Goal: Register for event/course

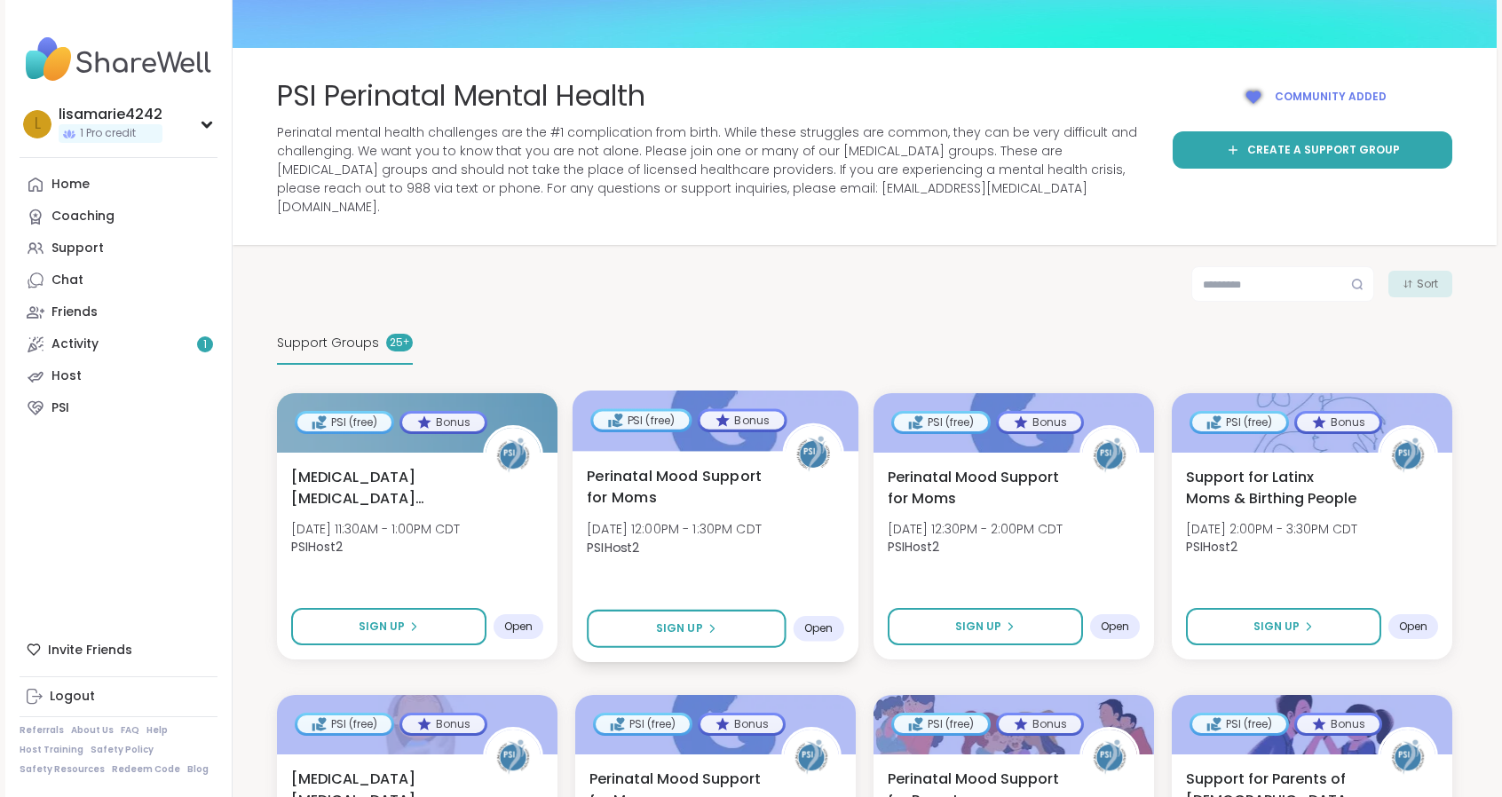
scroll to position [89, 0]
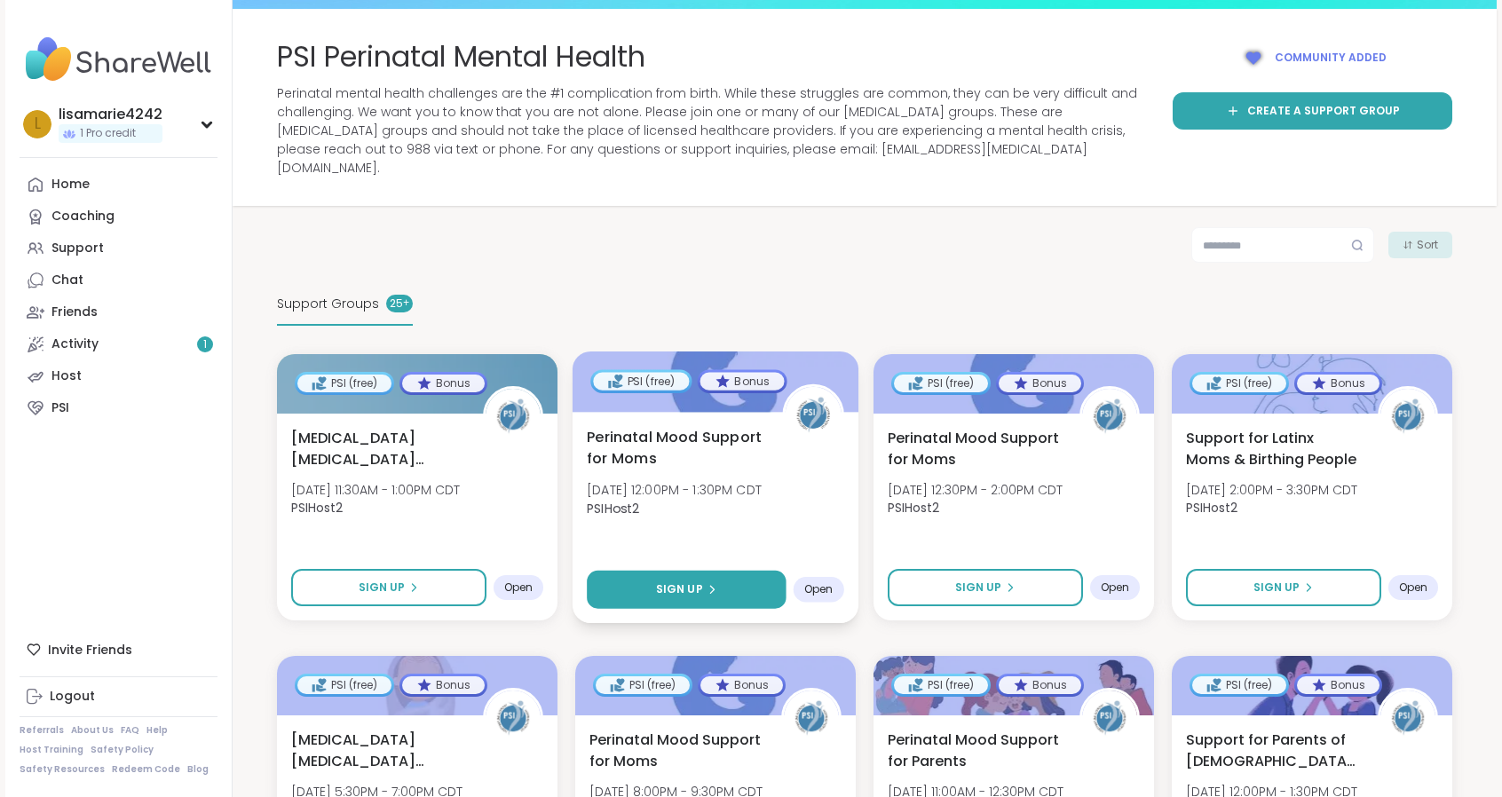
click at [722, 571] on button "Sign Up" at bounding box center [686, 590] width 199 height 38
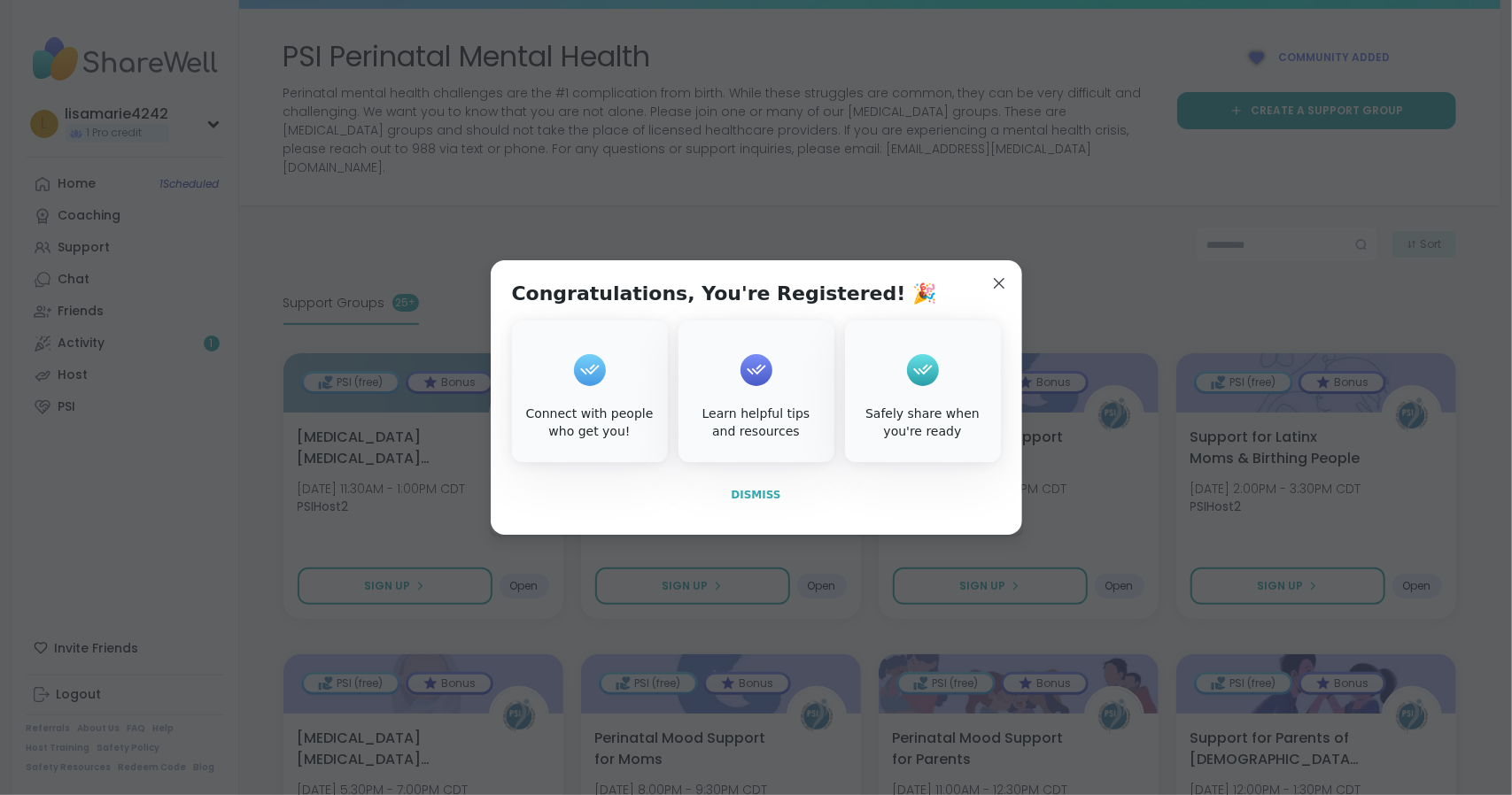
click at [753, 494] on span "Dismiss" at bounding box center [756, 495] width 50 height 12
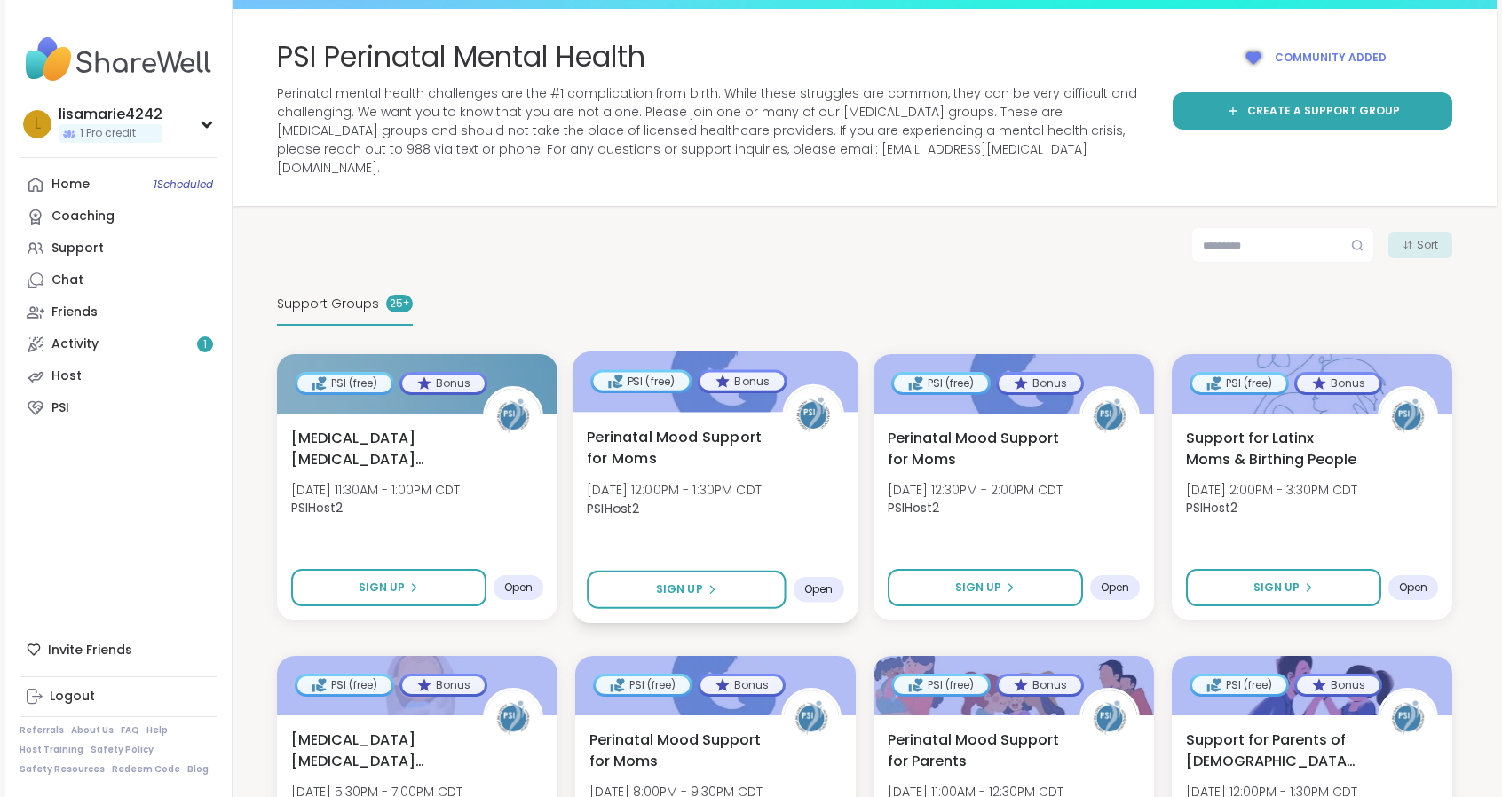
click at [762, 481] on span "[DATE] 12:00PM - 1:30PM CDT" at bounding box center [674, 490] width 175 height 18
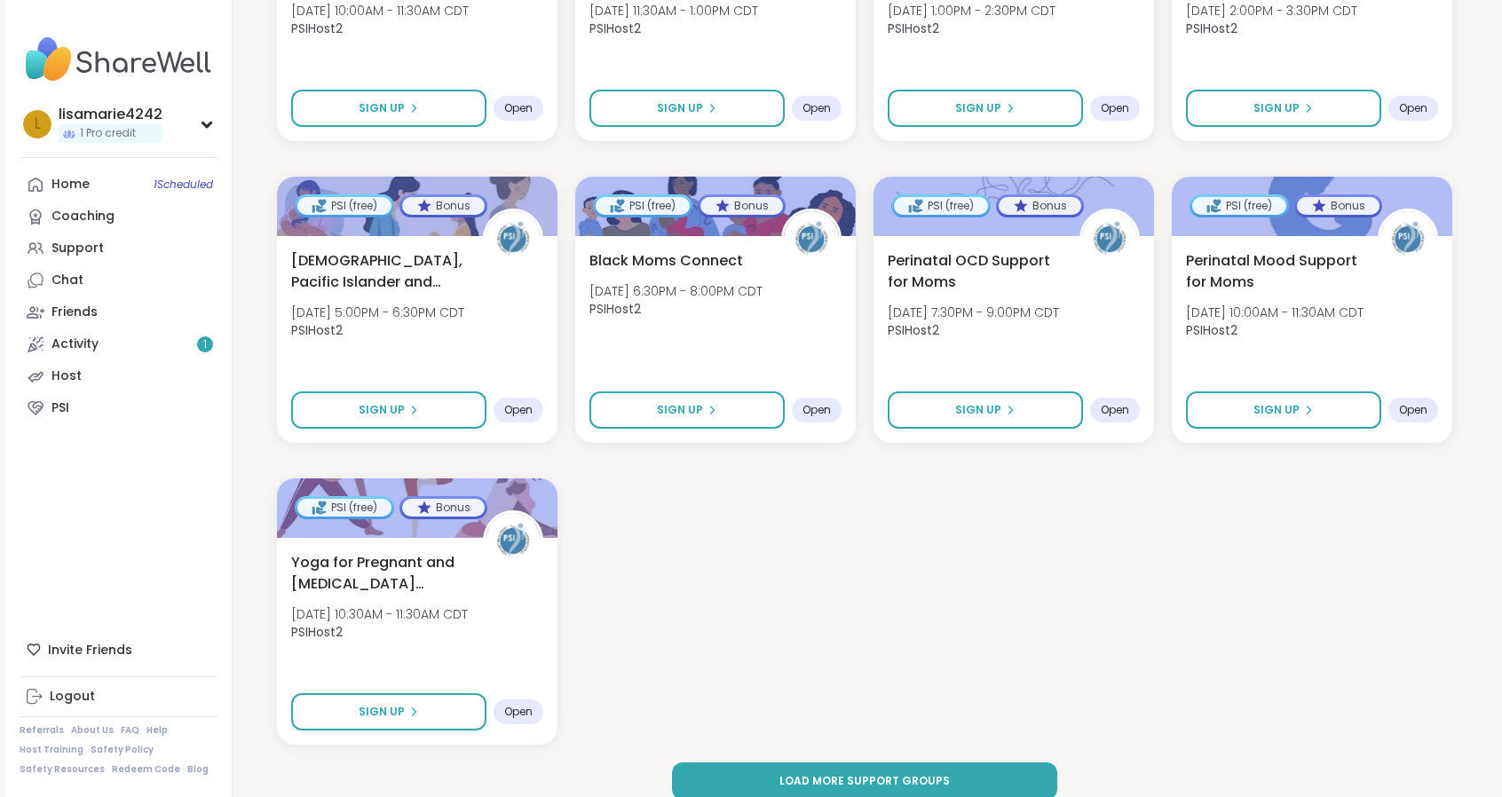
scroll to position [1816, 0]
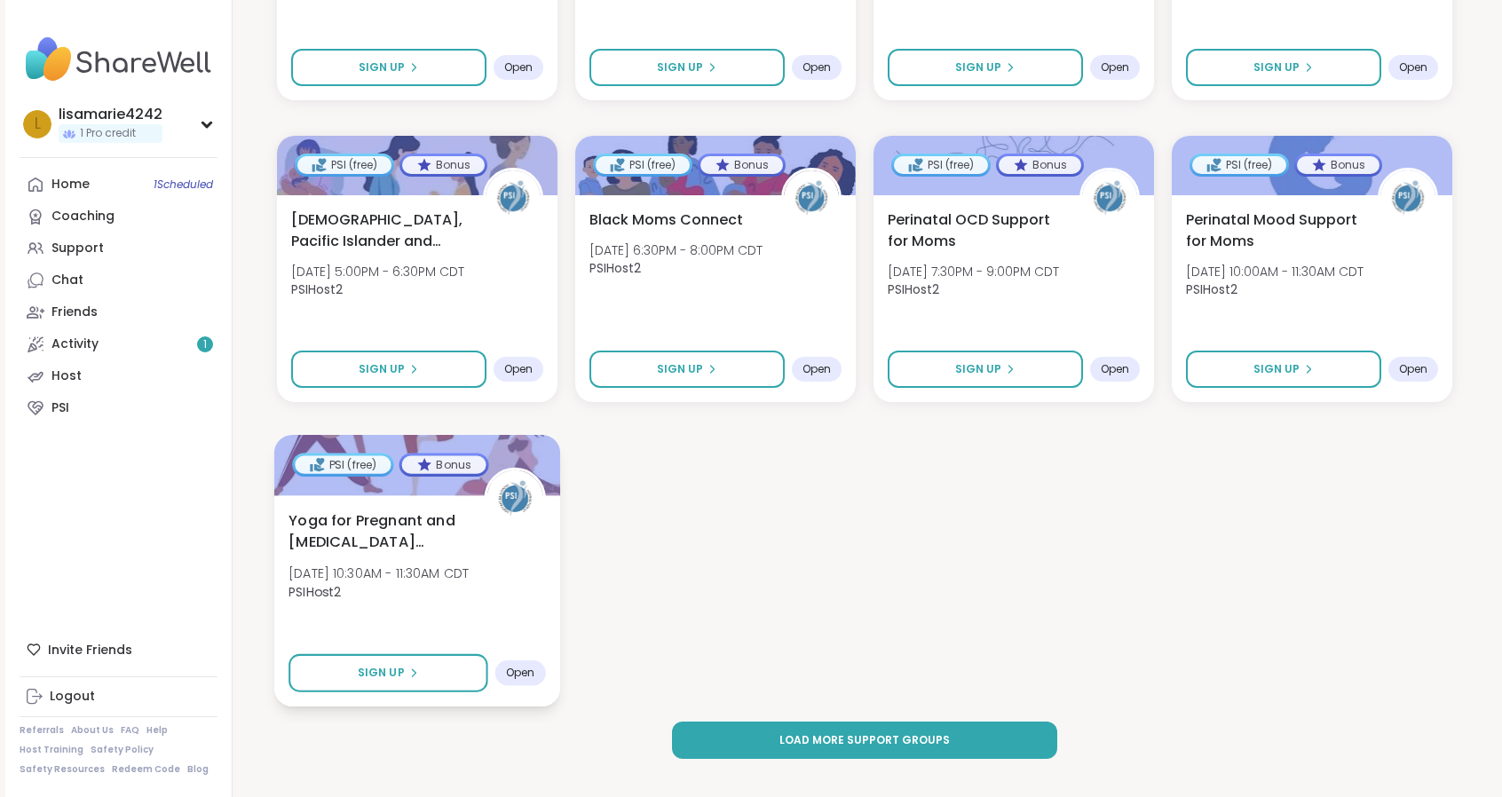
click at [373, 509] on span "Yoga for Pregnant and [MEDICAL_DATA] Parents" at bounding box center [376, 530] width 176 height 43
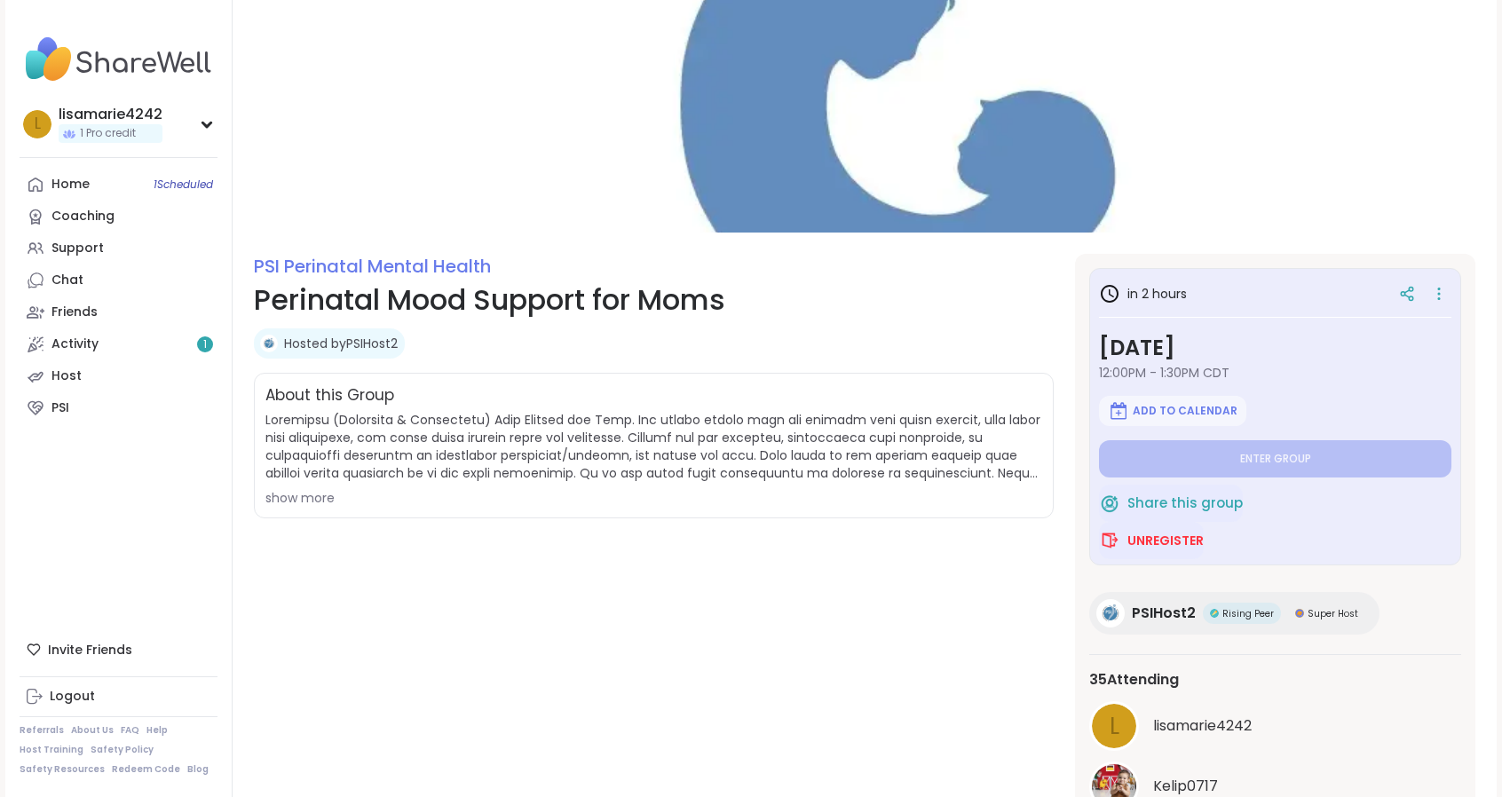
click at [304, 494] on div "show more" at bounding box center [653, 498] width 777 height 18
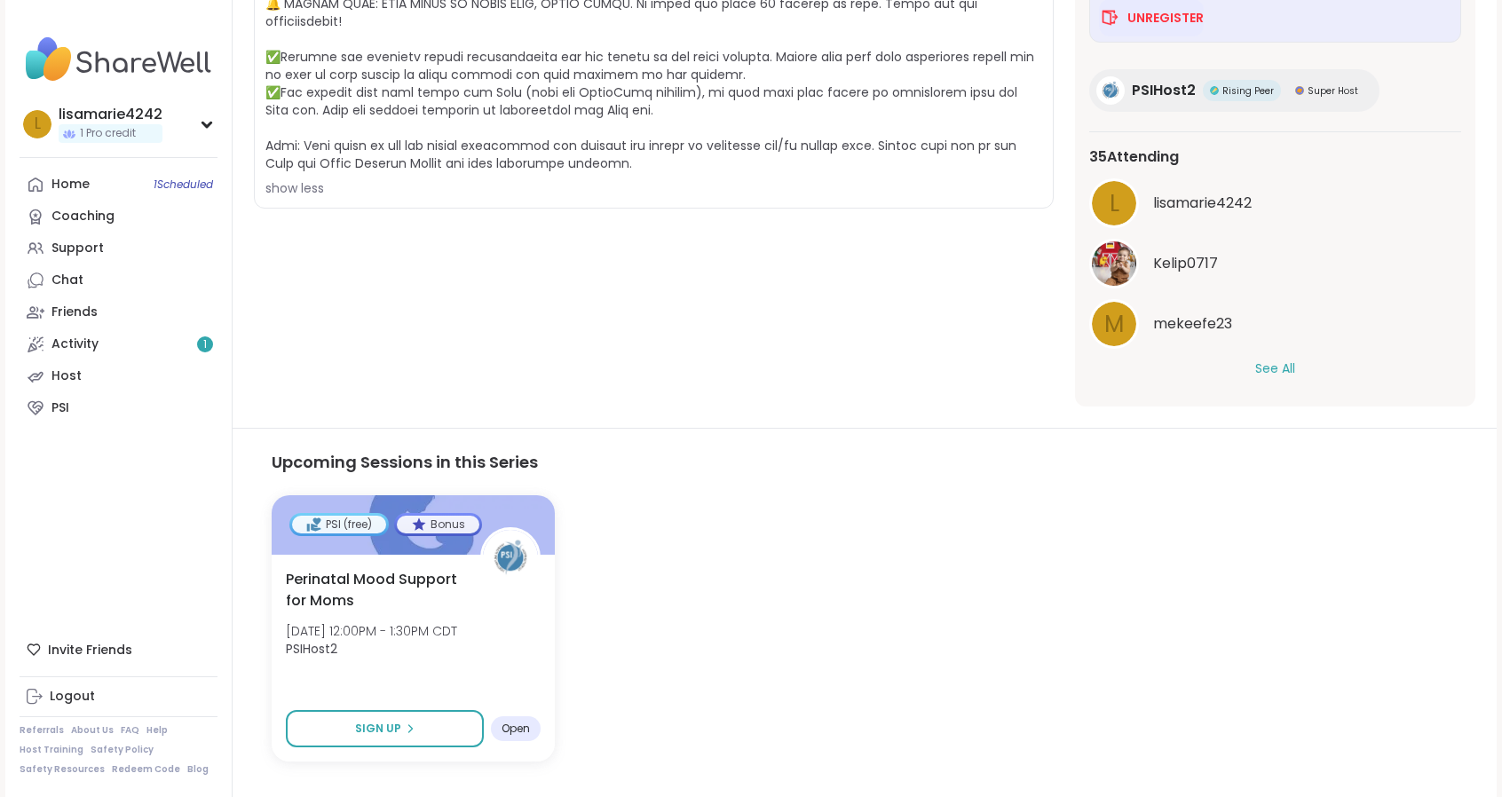
scroll to position [533, 0]
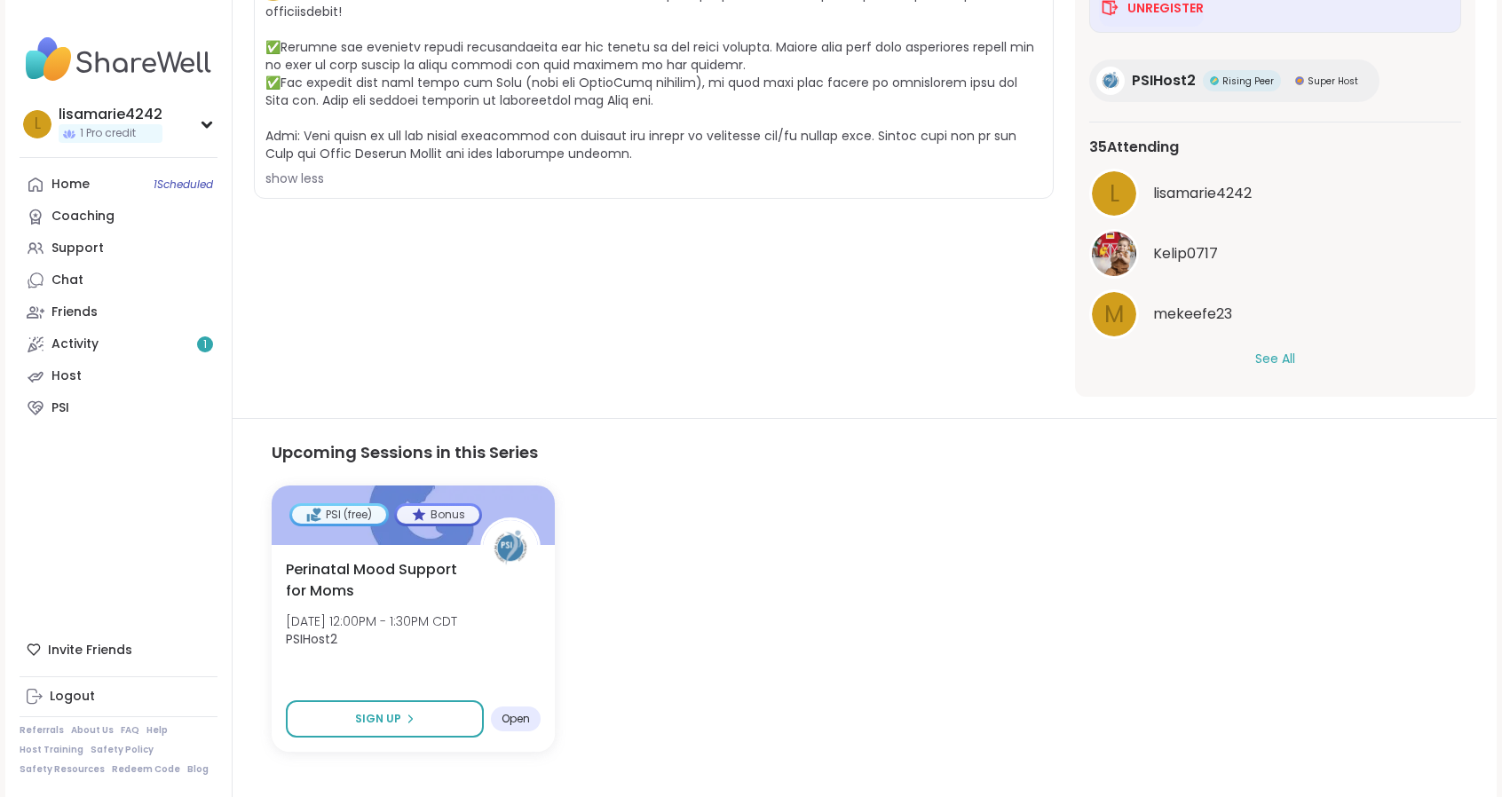
click at [1273, 355] on button "See All" at bounding box center [1275, 359] width 40 height 19
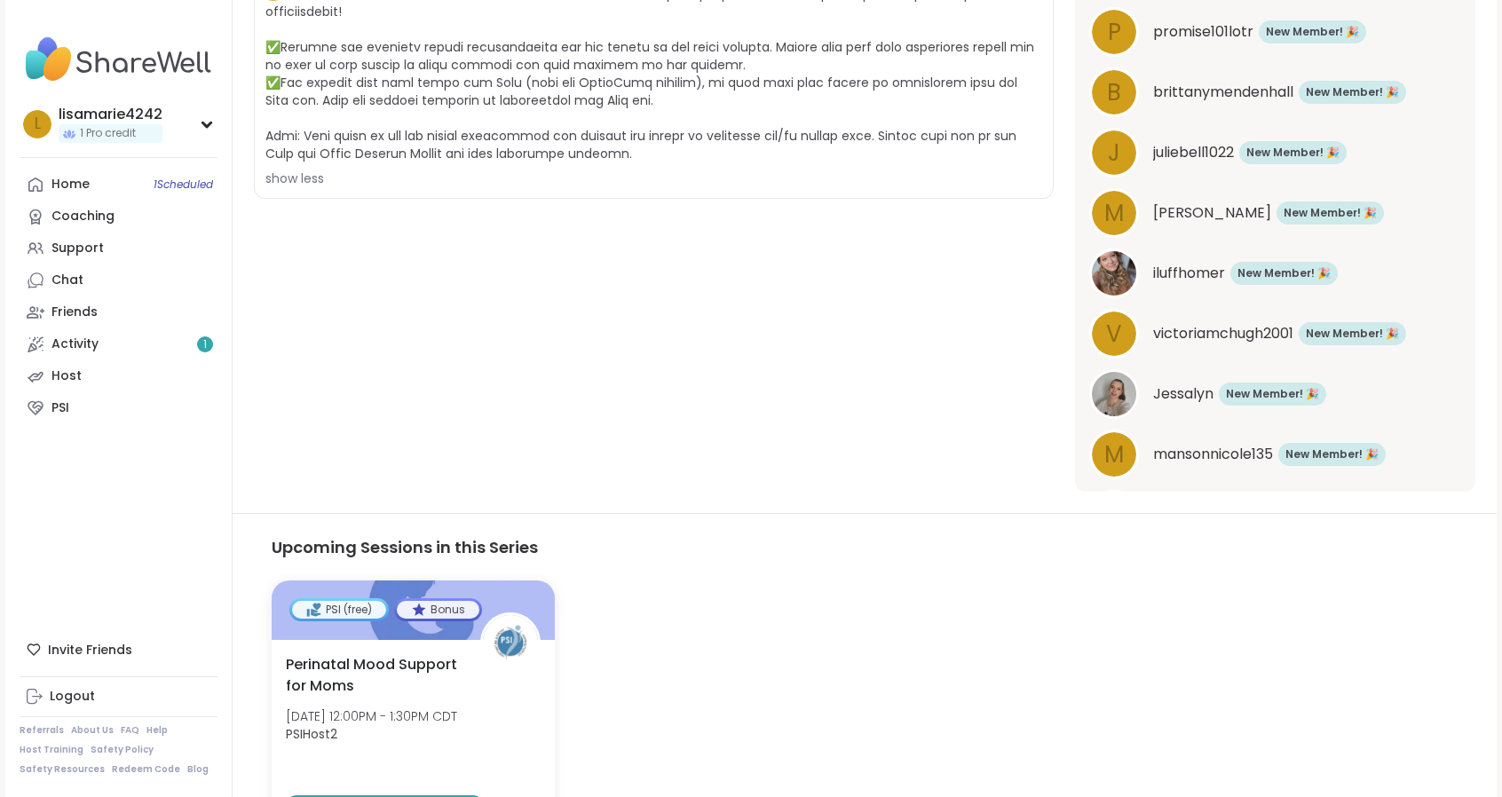
scroll to position [1835, 0]
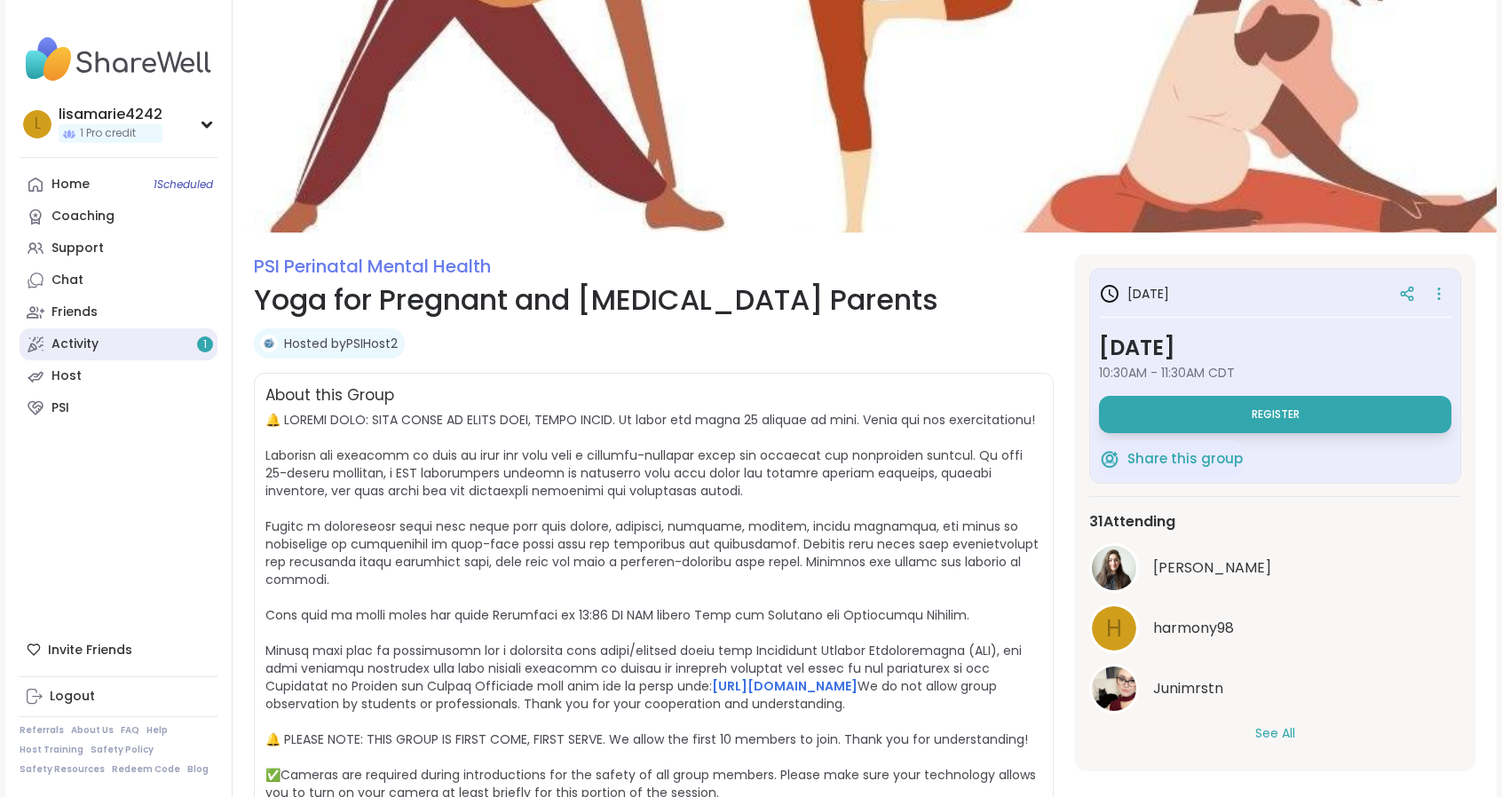
click at [82, 334] on link "Activity 1" at bounding box center [119, 344] width 198 height 32
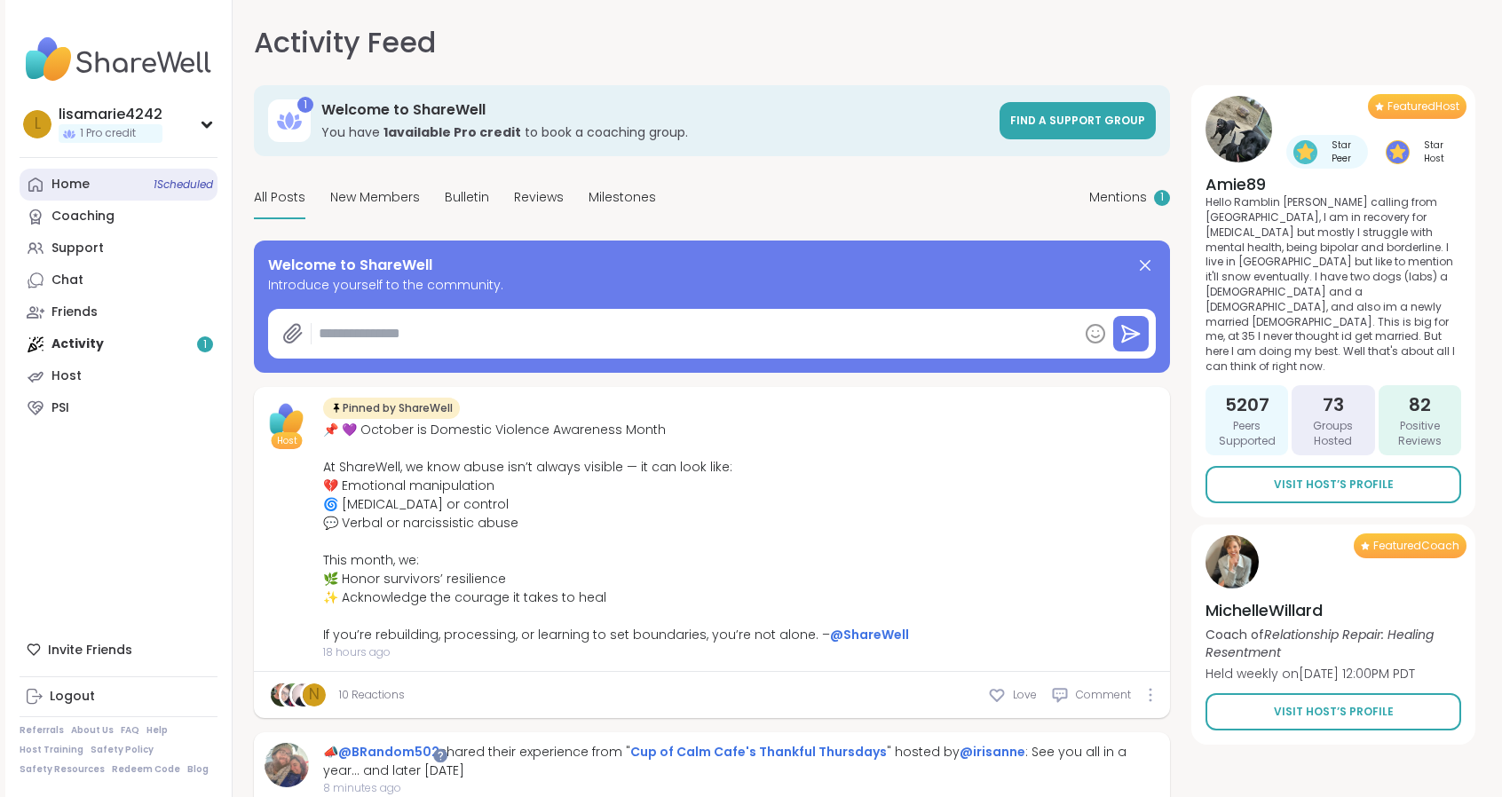
click at [91, 187] on link "Home 1 Scheduled" at bounding box center [119, 185] width 198 height 32
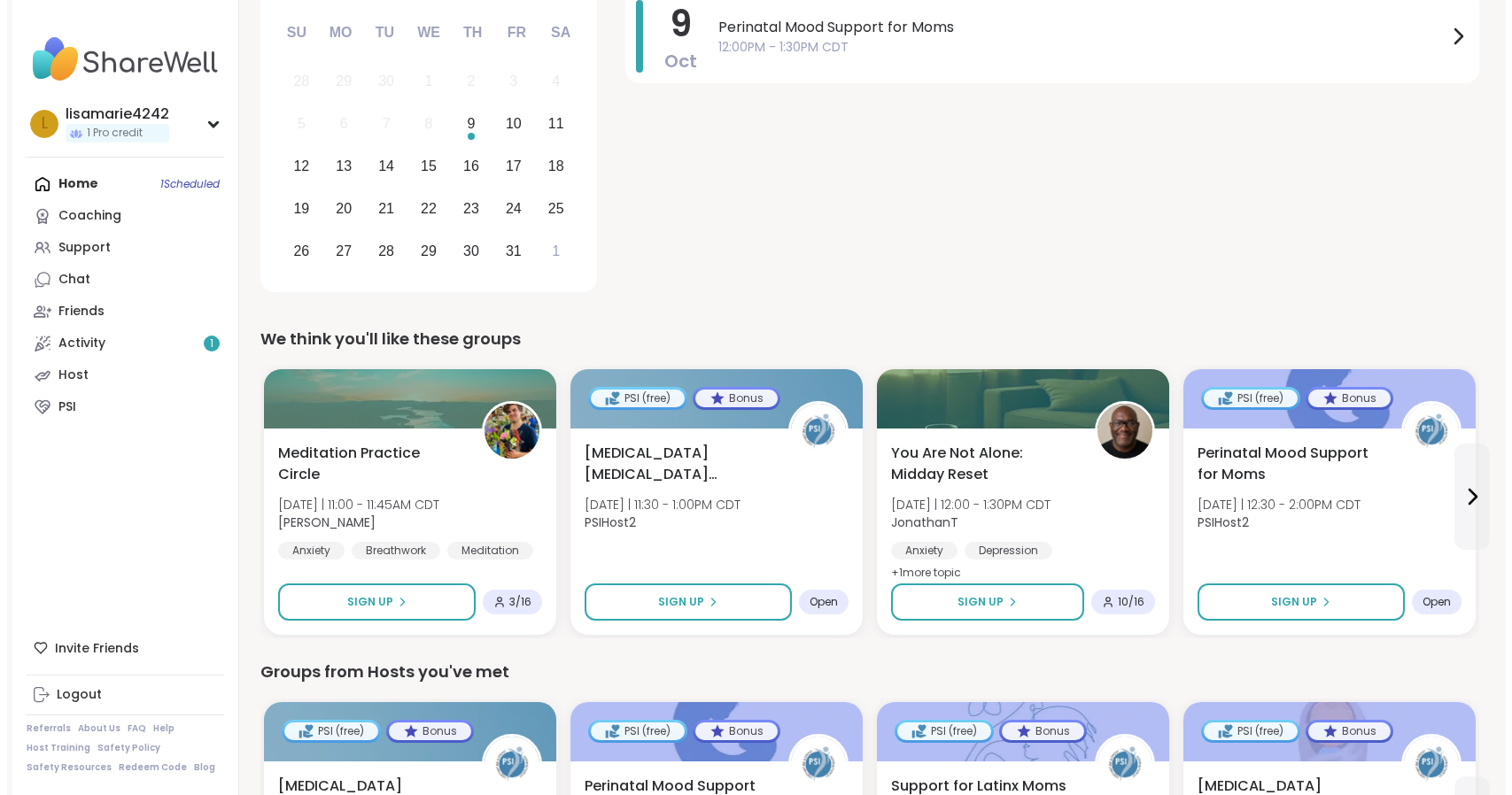
scroll to position [354, 0]
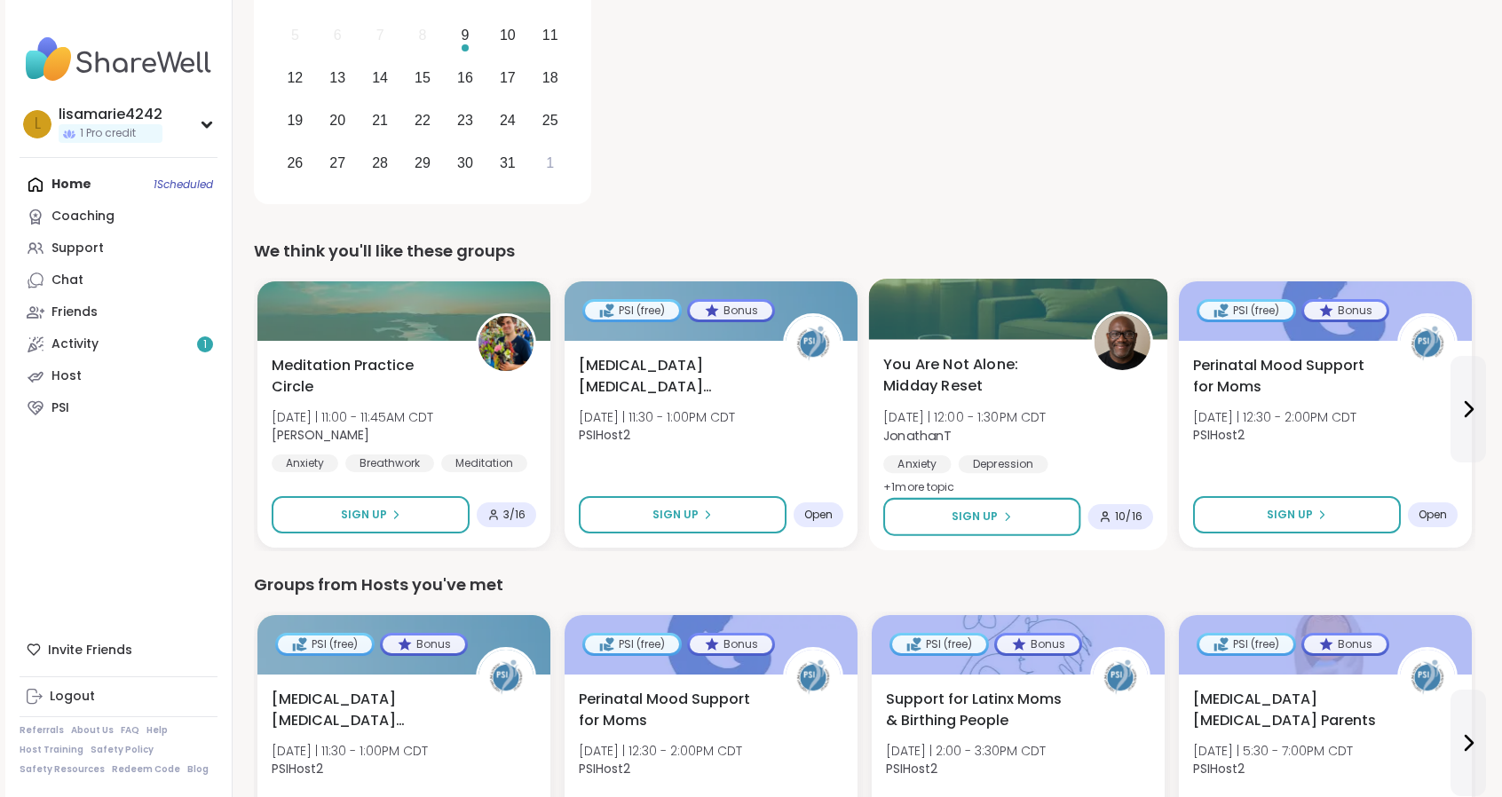
click at [943, 372] on span "You Are Not Alone: Midday Reset" at bounding box center [977, 375] width 188 height 43
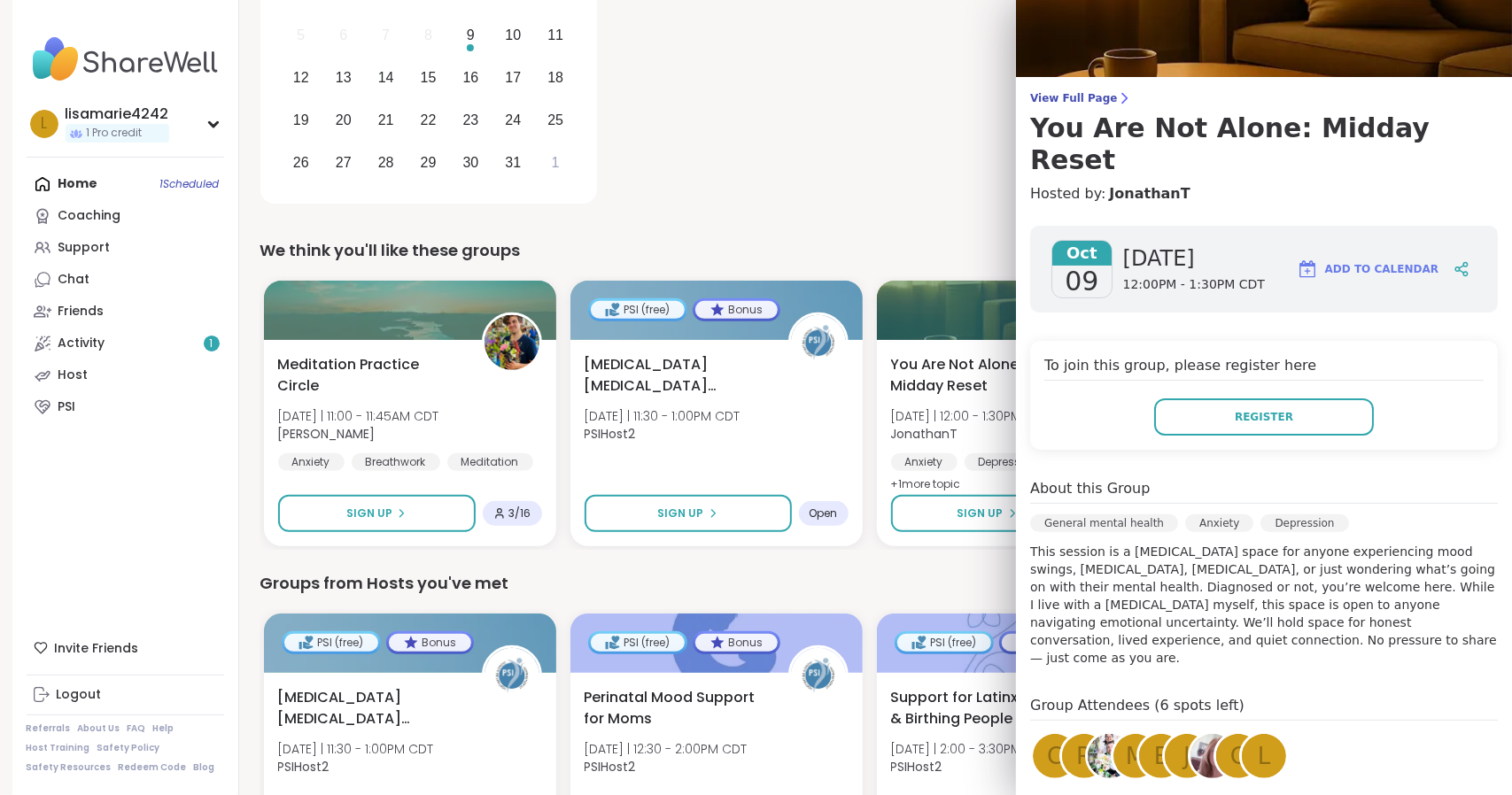
scroll to position [251, 0]
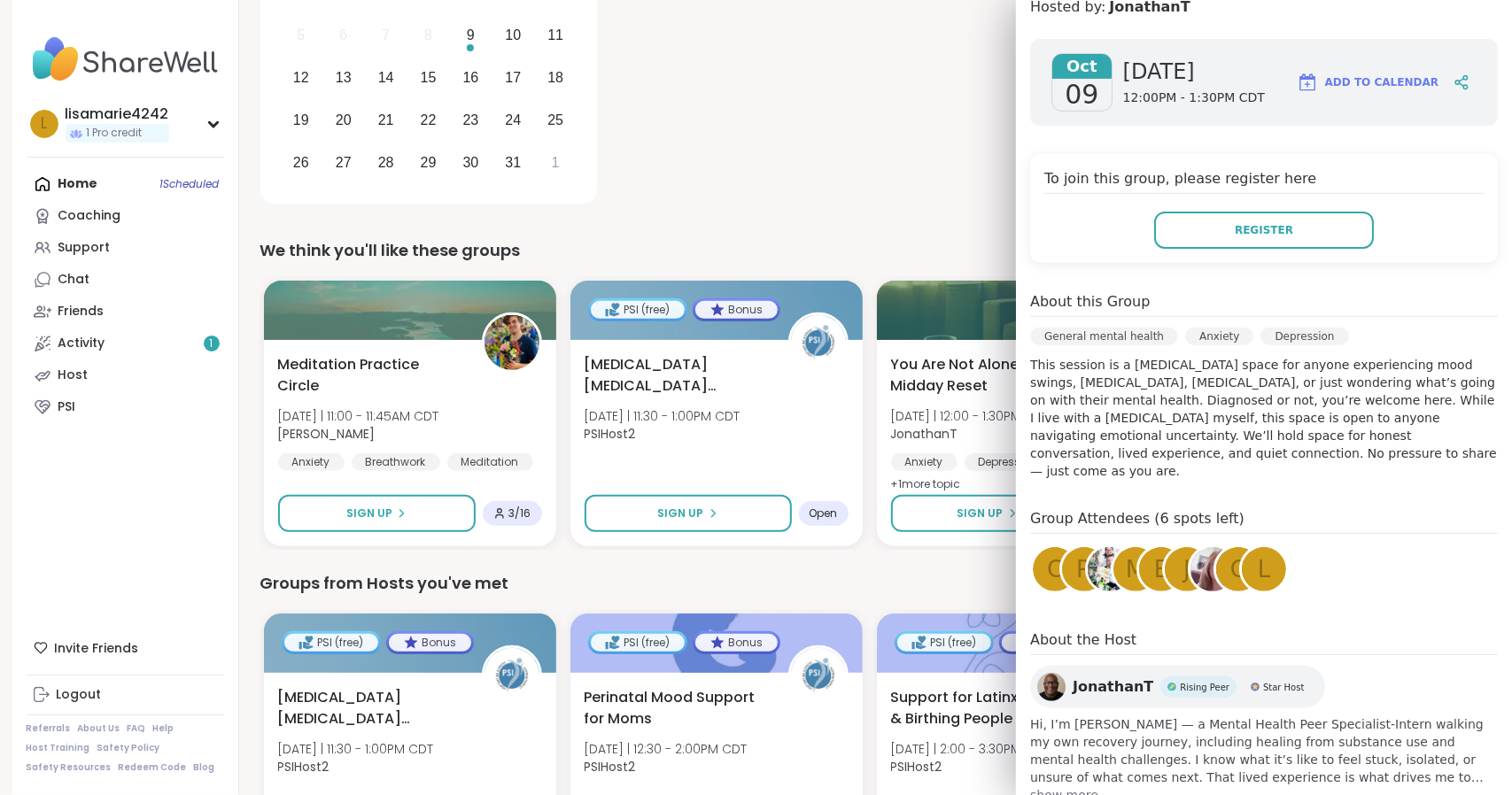
click at [1052, 786] on span "show more" at bounding box center [1263, 795] width 468 height 18
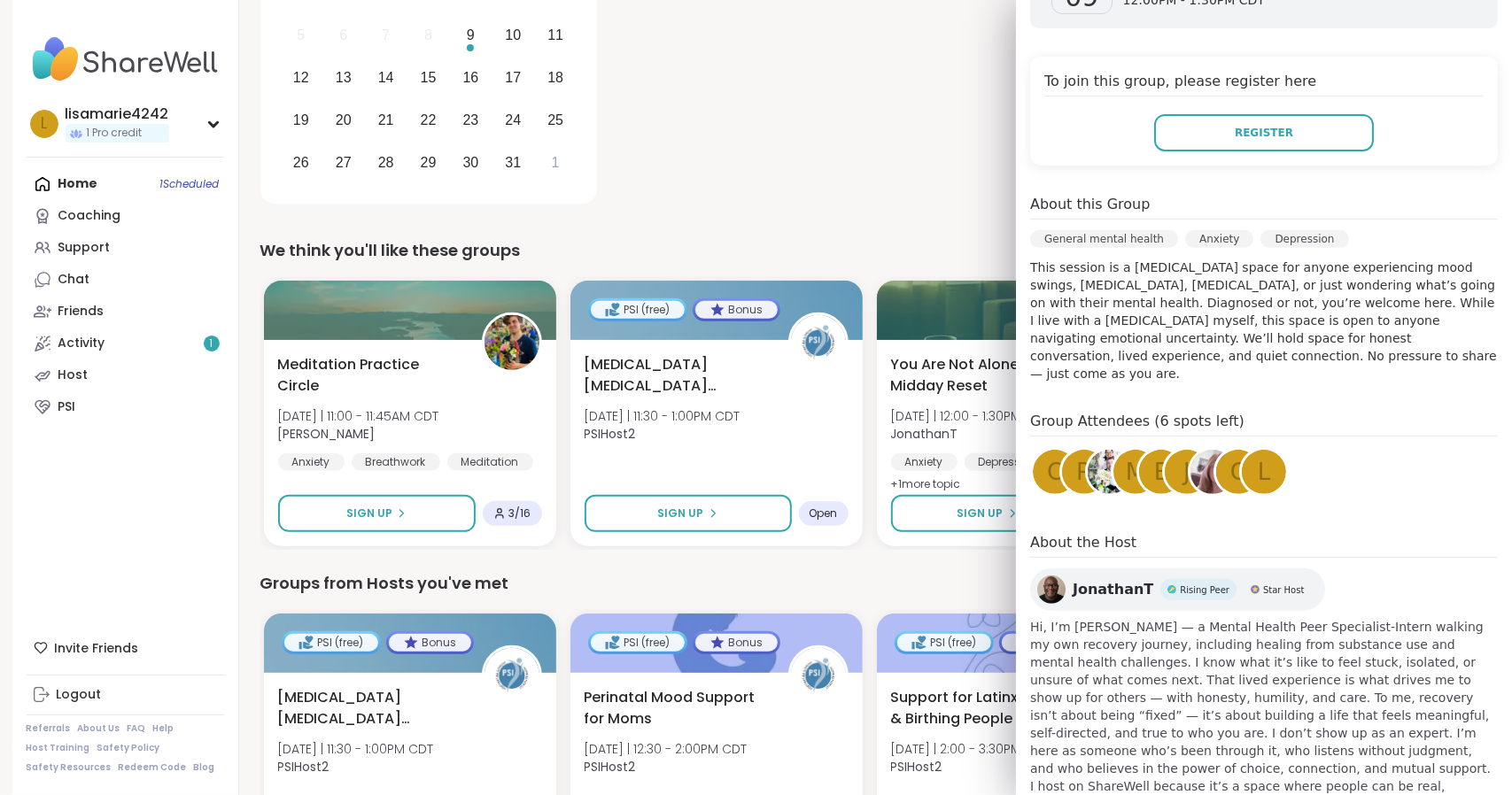
scroll to position [358, 0]
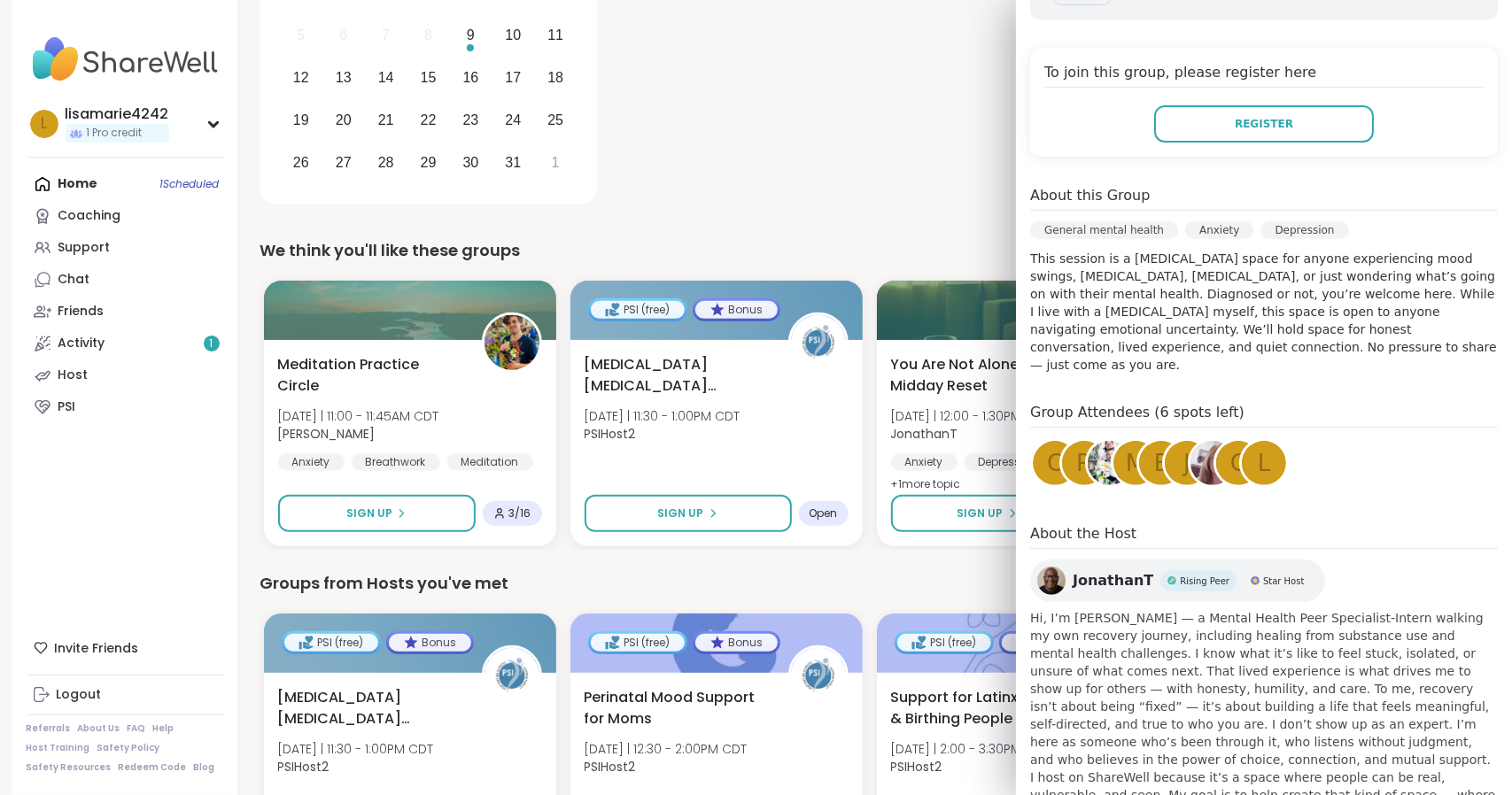
click at [1093, 571] on span "JonathanT" at bounding box center [1113, 581] width 81 height 21
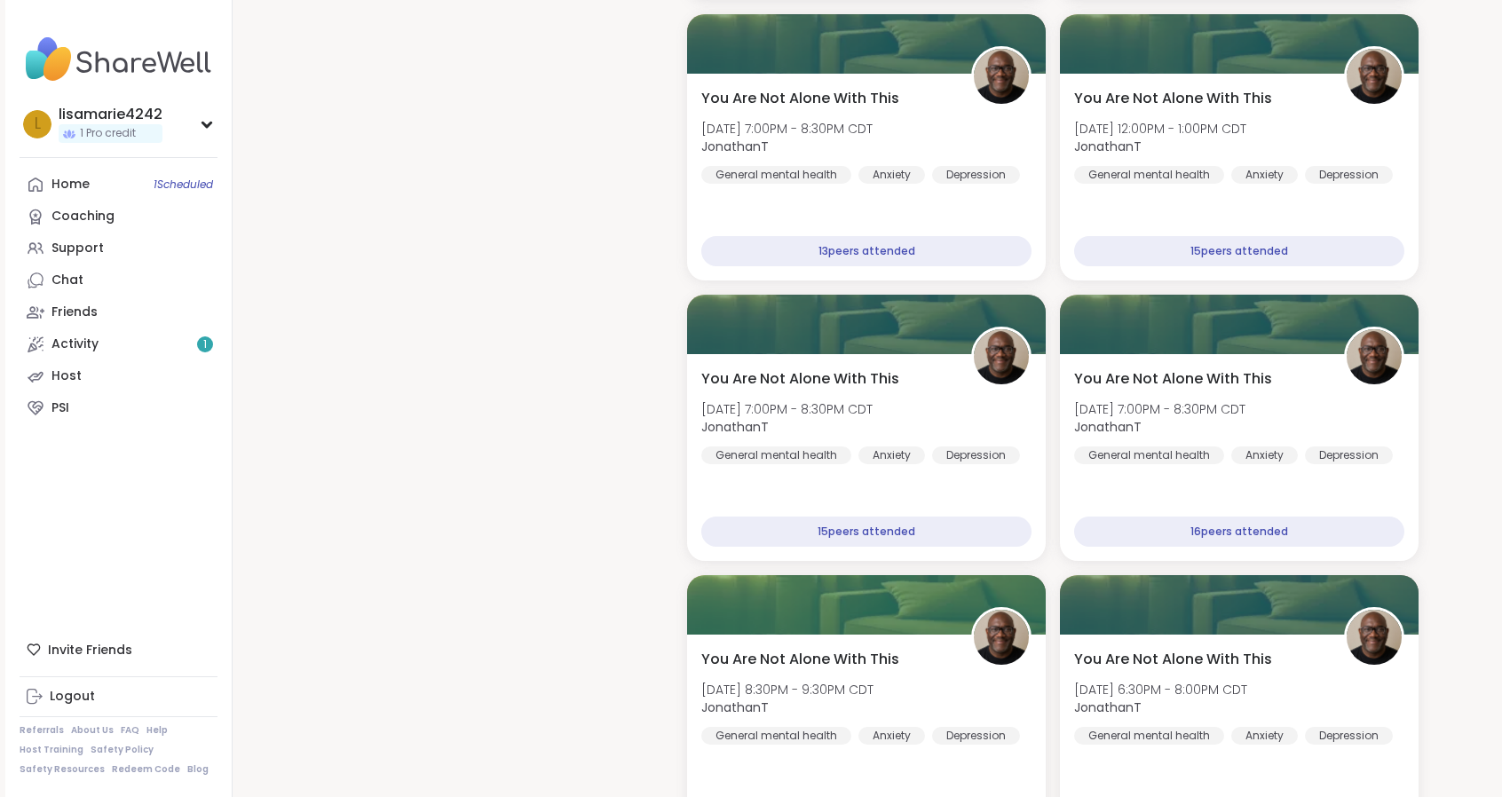
scroll to position [3548, 0]
